Goal: Information Seeking & Learning: Learn about a topic

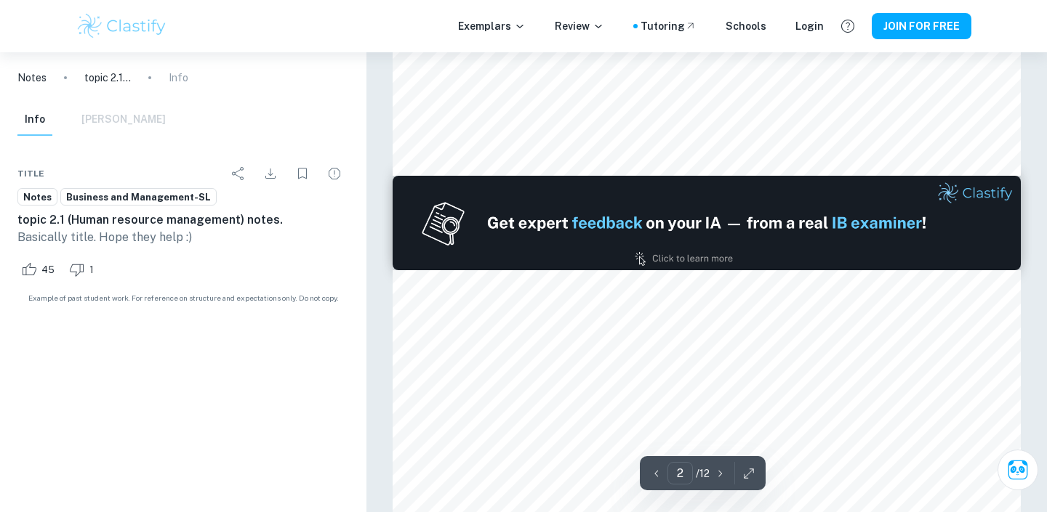
type input "1"
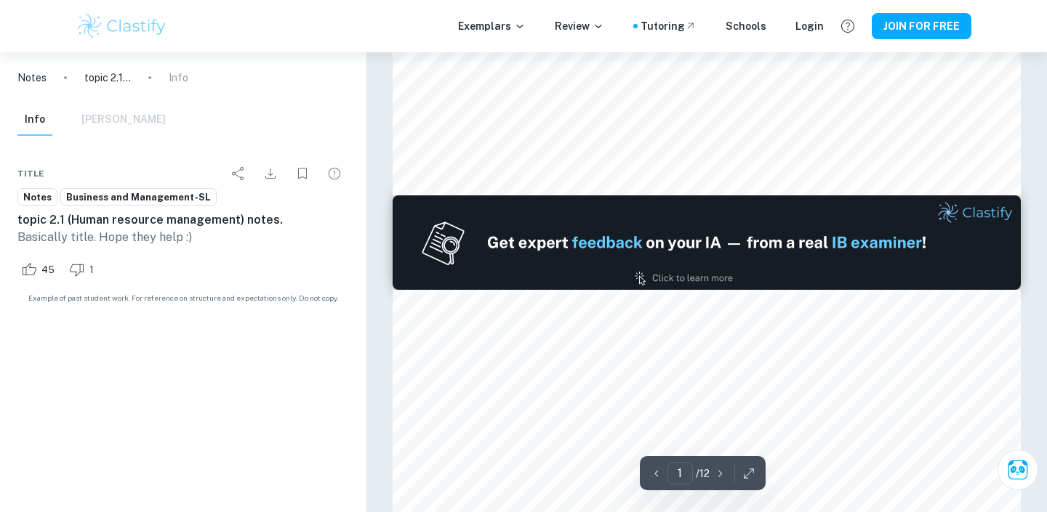
scroll to position [566, 0]
